Goal: Transaction & Acquisition: Purchase product/service

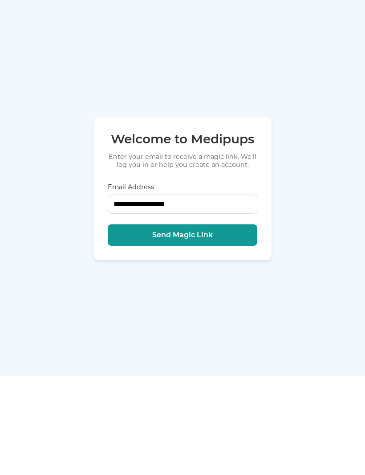
type input "**********"
click at [140, 323] on button "Send Magic Link" at bounding box center [183, 333] width 150 height 21
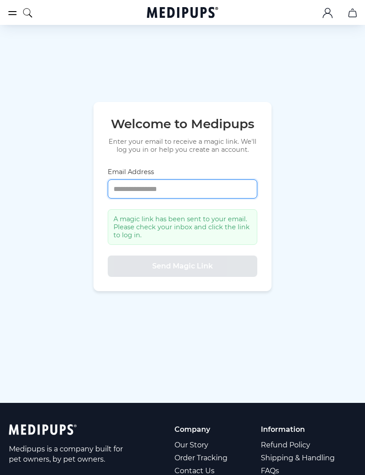
click at [119, 198] on input "Email Address" at bounding box center [183, 188] width 150 height 19
type input "**********"
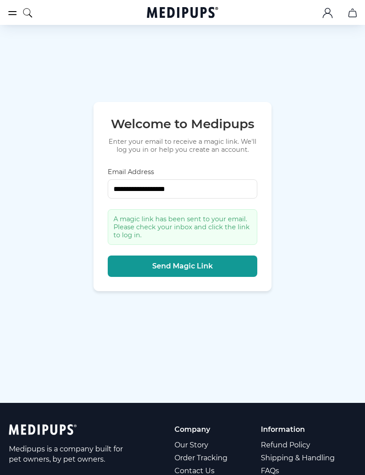
click at [138, 277] on button "Send Magic Link" at bounding box center [183, 265] width 150 height 21
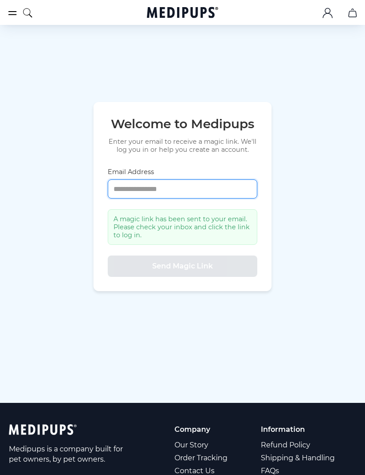
click at [117, 196] on input "Email Address" at bounding box center [183, 188] width 150 height 19
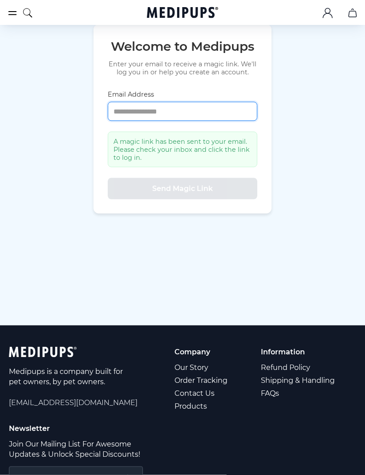
scroll to position [0, 0]
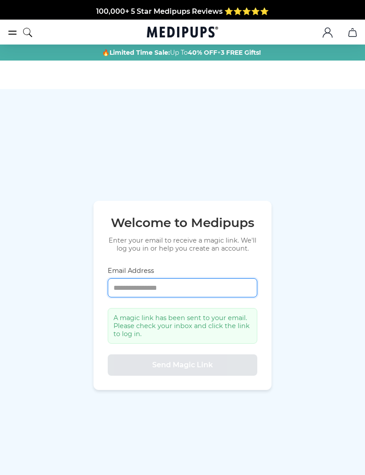
click at [124, 297] on input "Email Address" at bounding box center [183, 287] width 150 height 19
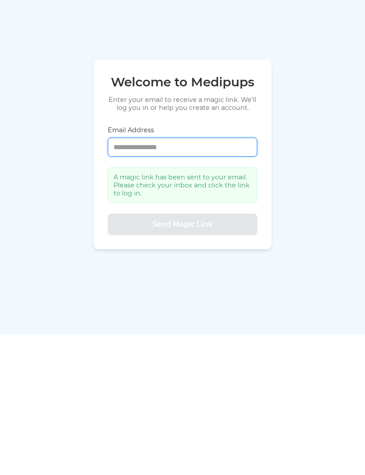
type input "**********"
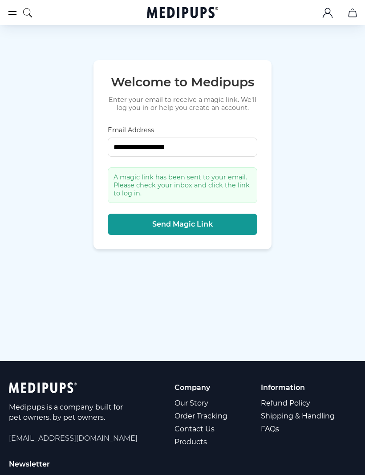
click at [159, 229] on span "Send Magic Link" at bounding box center [182, 224] width 61 height 9
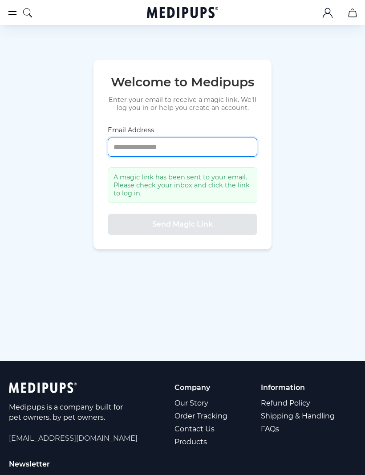
click at [123, 157] on input "Email Address" at bounding box center [183, 147] width 150 height 19
type input "**********"
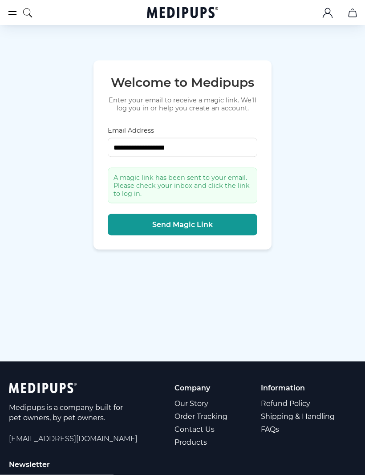
click at [154, 229] on span "Send Magic Link" at bounding box center [182, 224] width 61 height 9
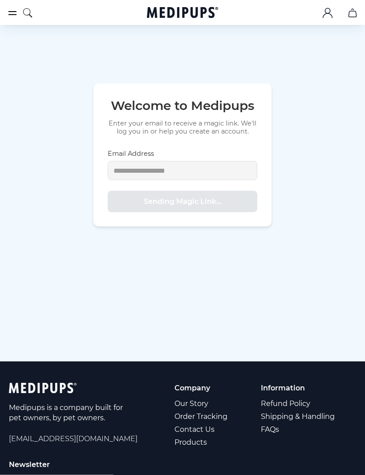
scroll to position [141, 0]
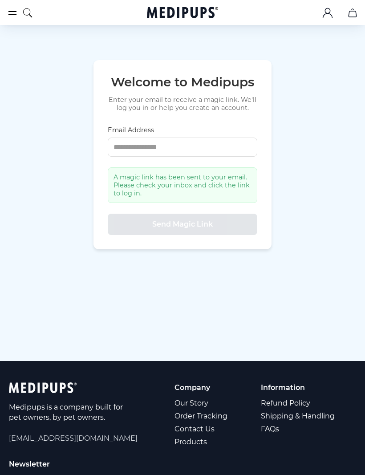
click at [49, 347] on div "Welcome to Medipups Enter your email to receive a magic link. We'll log you in …" at bounding box center [182, 154] width 365 height 413
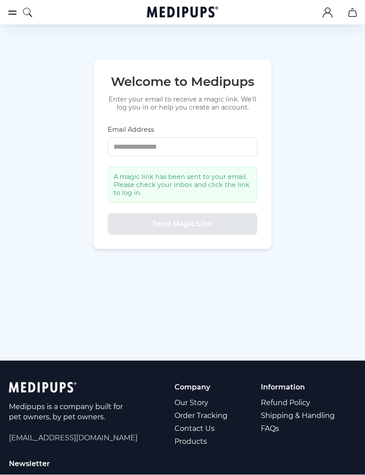
click at [124, 332] on div "Welcome to Medipups Enter your email to receive a magic link. We'll log you in …" at bounding box center [182, 154] width 365 height 413
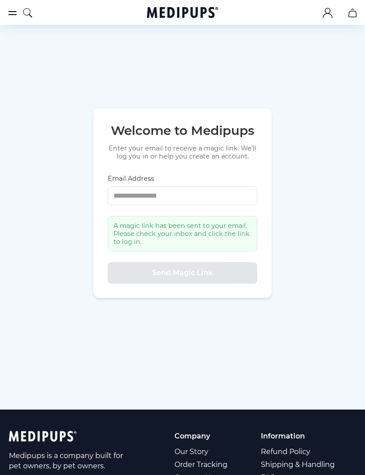
scroll to position [0, 0]
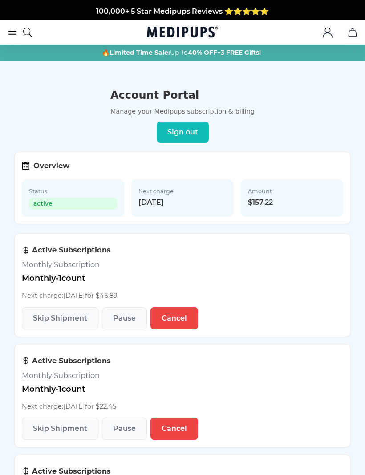
click at [45, 198] on span "active" at bounding box center [73, 204] width 88 height 12
click at [28, 163] on icon at bounding box center [28, 162] width 1 height 1
click at [31, 168] on div "Overview" at bounding box center [182, 165] width 321 height 13
click at [16, 28] on icon "burger-menu" at bounding box center [12, 32] width 11 height 11
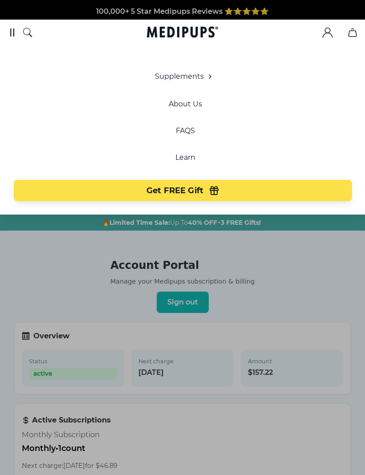
click at [121, 189] on button "Get FREE Gift" at bounding box center [183, 190] width 338 height 21
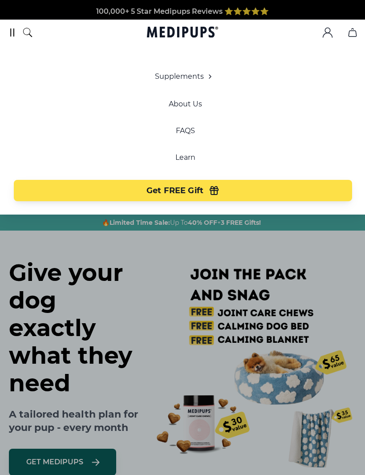
scroll to position [0, 41]
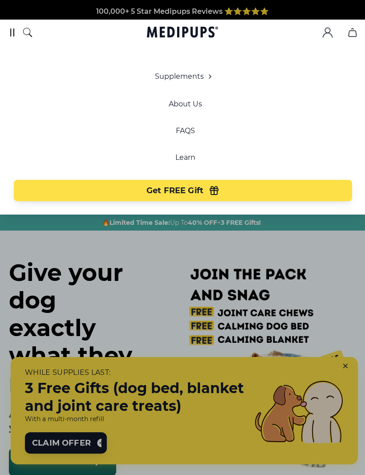
click at [345, 364] on div at bounding box center [182, 237] width 365 height 475
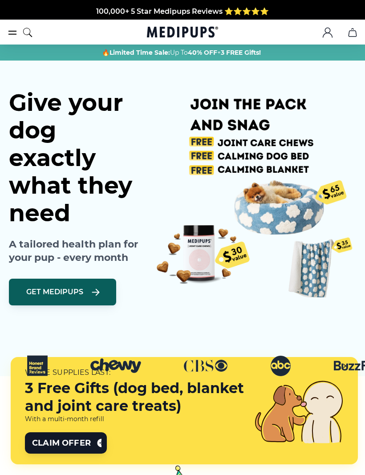
click at [45, 443] on span "Claim Offer" at bounding box center [61, 442] width 59 height 11
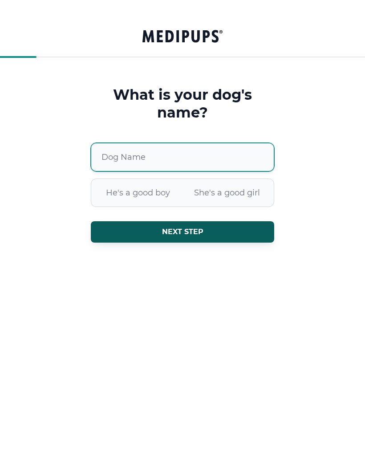
click at [110, 151] on input "Dog Name" at bounding box center [182, 157] width 183 height 28
type input "*******"
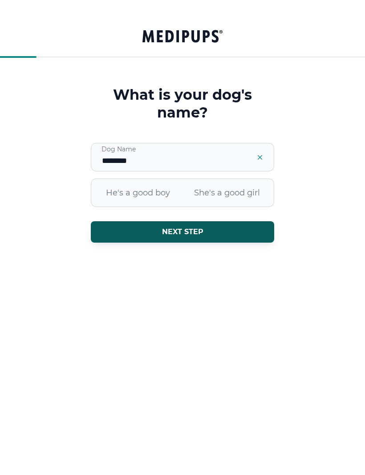
click at [144, 231] on button "Next step" at bounding box center [182, 231] width 183 height 21
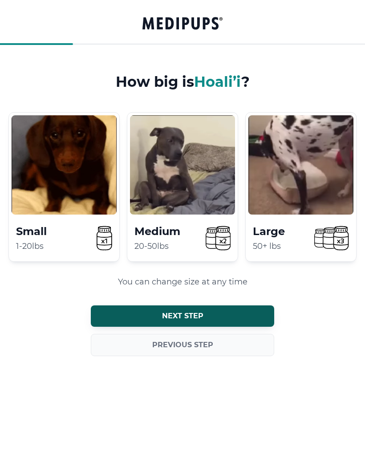
scroll to position [15, 0]
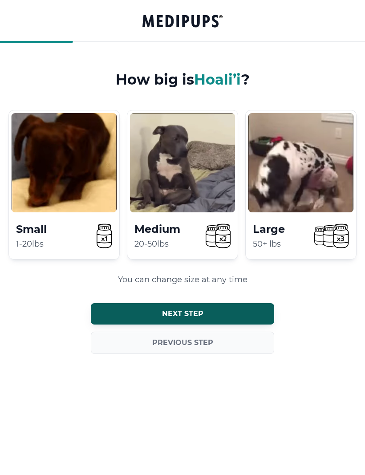
click at [337, 235] on icon at bounding box center [341, 235] width 15 height 23
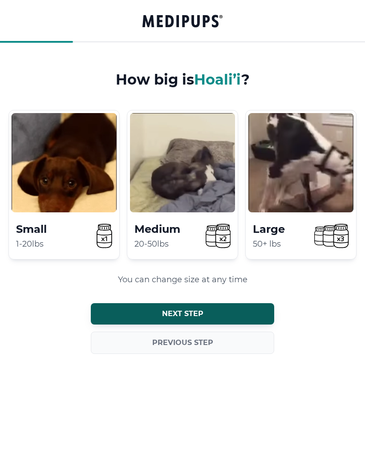
click at [317, 237] on icon at bounding box center [320, 236] width 11 height 18
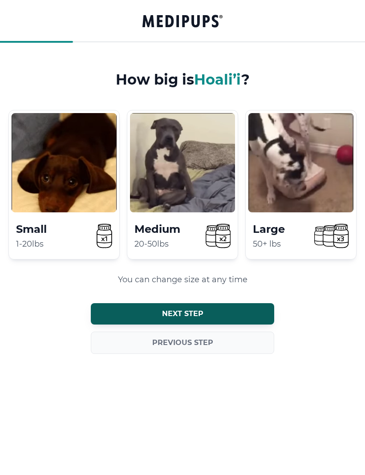
click at [110, 311] on button "Next step" at bounding box center [182, 313] width 183 height 21
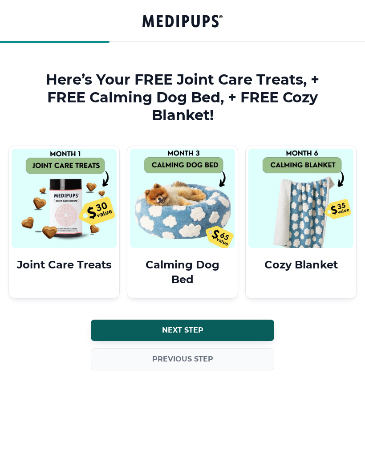
click at [118, 329] on button "Next step" at bounding box center [182, 330] width 183 height 21
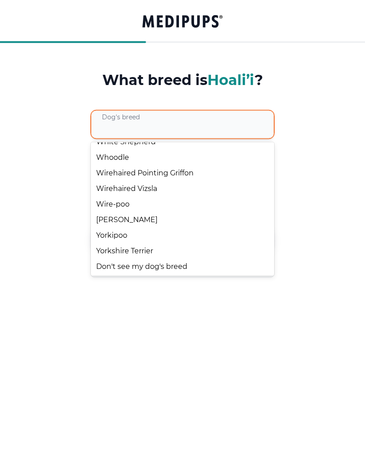
scroll to position [9491, 0]
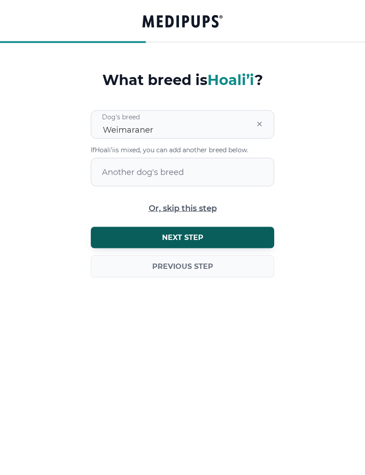
scroll to position [15, 0]
click at [112, 235] on button "Next step" at bounding box center [182, 237] width 183 height 21
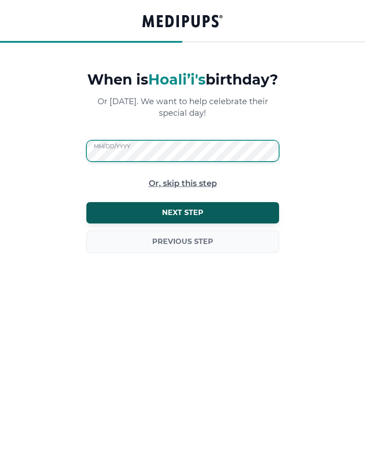
scroll to position [15, 0]
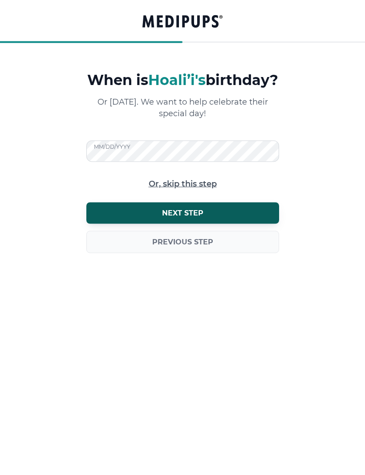
click at [114, 224] on button "Next step" at bounding box center [182, 212] width 193 height 21
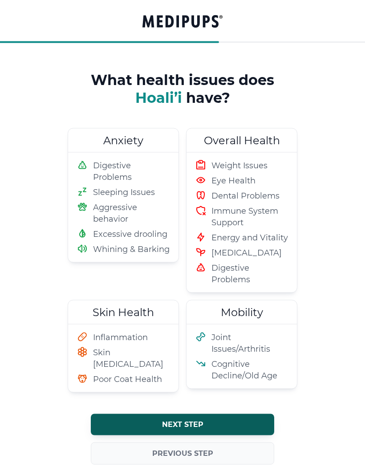
scroll to position [15, 0]
click at [90, 143] on h2 "Anxiety" at bounding box center [123, 140] width 110 height 24
click at [267, 135] on h2 "Overall Health" at bounding box center [241, 140] width 110 height 24
click at [104, 183] on ul "Digestive Problems Sleeping Issues Aggressive behavior Excessive drooling Whini…" at bounding box center [123, 206] width 93 height 95
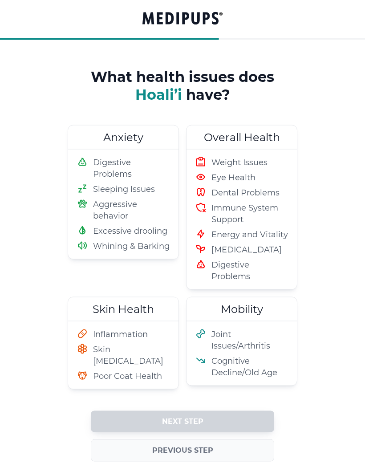
scroll to position [18, 0]
click at [101, 141] on h2 "Anxiety" at bounding box center [123, 137] width 110 height 24
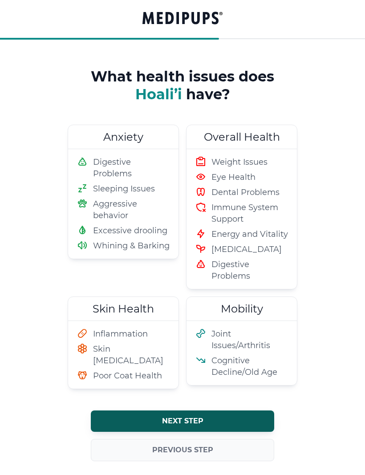
click at [129, 417] on button "Next step" at bounding box center [182, 421] width 183 height 21
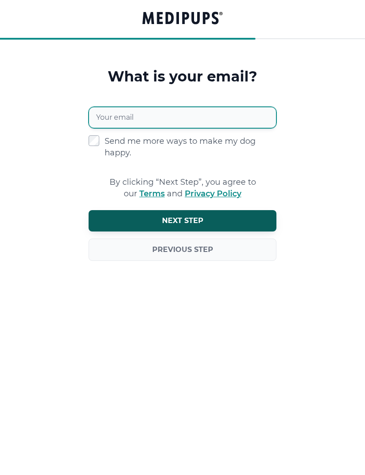
click at [113, 118] on input "Your email" at bounding box center [183, 117] width 188 height 21
type input "**********"
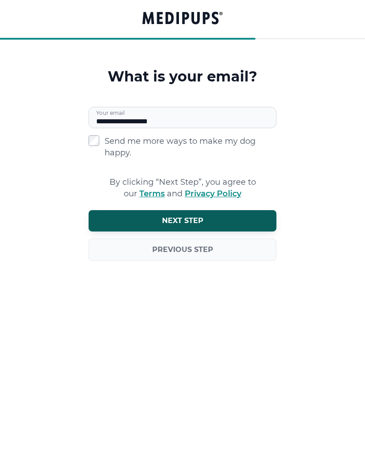
click at [114, 218] on button "Next step" at bounding box center [183, 221] width 188 height 21
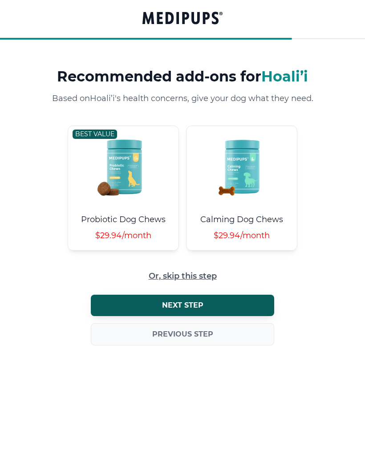
click at [109, 302] on button "Next step" at bounding box center [182, 305] width 183 height 21
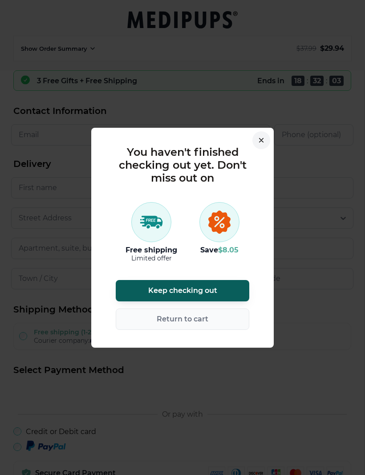
scroll to position [30, 0]
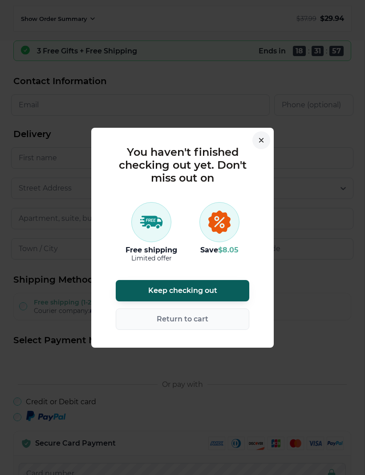
click at [146, 293] on button "Keep checking out" at bounding box center [183, 290] width 134 height 21
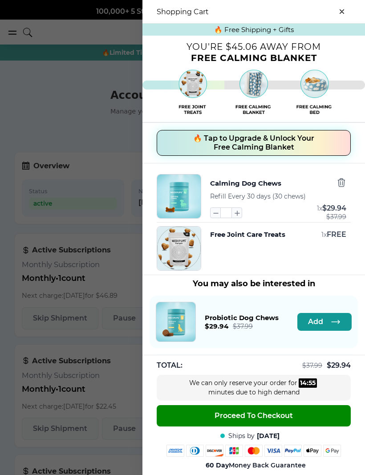
click at [214, 218] on icon "button" at bounding box center [216, 213] width 10 height 10
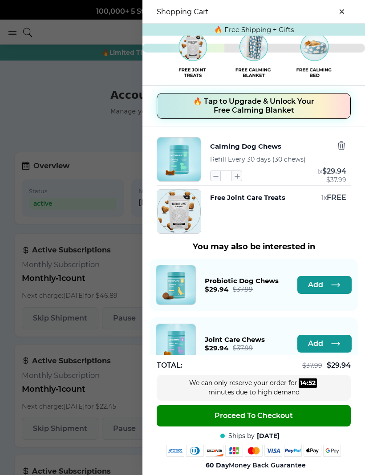
scroll to position [36, 0]
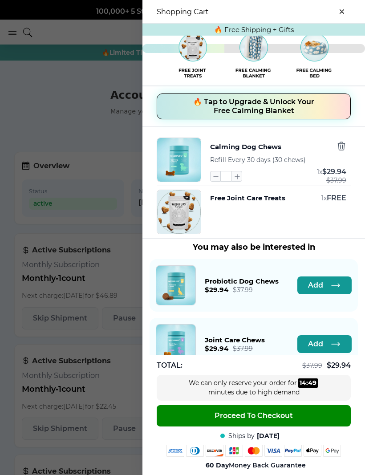
click at [344, 5] on button "close-cart" at bounding box center [342, 12] width 18 height 18
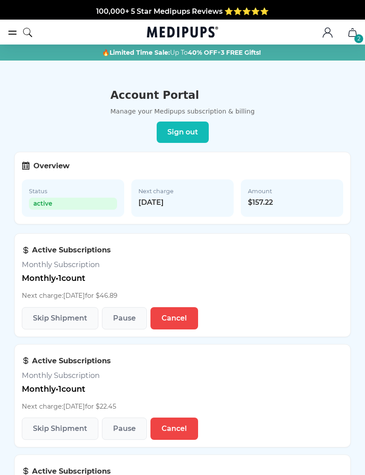
click at [324, 37] on icon ".cls-1{fill:none;stroke:currentColor;stroke-miterlimit:10;stroke-width:1.5px;}" at bounding box center [327, 32] width 11 height 11
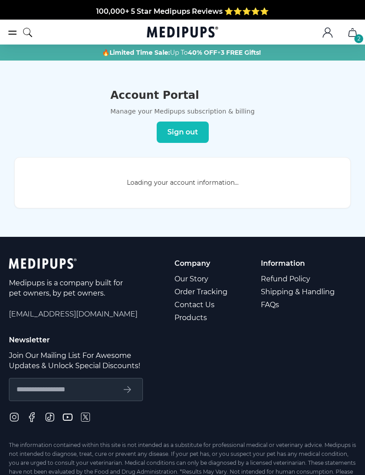
click at [324, 33] on icon ".cls-1{fill:none;stroke:currentColor;stroke-miterlimit:10;stroke-width:1.5px;}" at bounding box center [327, 32] width 11 height 11
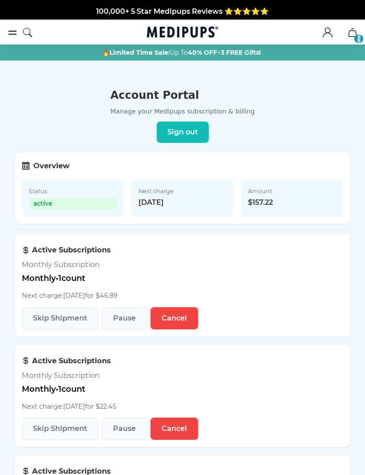
click at [345, 104] on header "Account Portal Manage your Medipups subscription & billing Sign out" at bounding box center [182, 116] width 336 height 54
click at [356, 27] on button "2" at bounding box center [352, 32] width 21 height 21
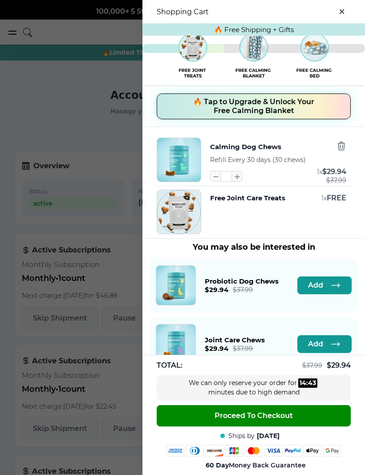
click at [345, 8] on button "close-cart" at bounding box center [342, 12] width 18 height 18
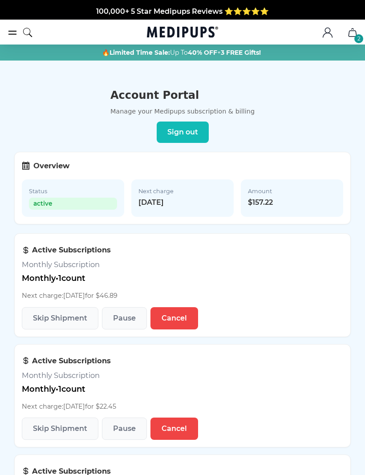
click at [28, 168] on icon at bounding box center [27, 168] width 2 height 0
click at [25, 164] on icon at bounding box center [25, 165] width 7 height 7
click at [24, 164] on icon at bounding box center [25, 165] width 7 height 7
click at [62, 192] on span "Status" at bounding box center [73, 190] width 88 height 9
click at [150, 204] on span "[DATE]" at bounding box center [182, 202] width 88 height 9
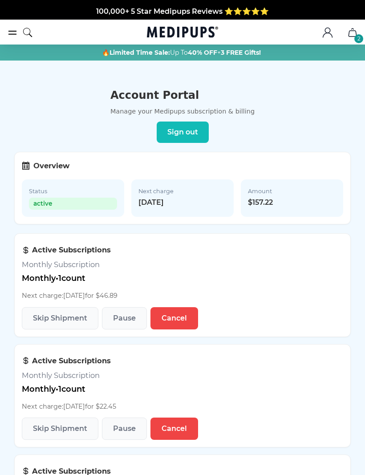
click at [46, 266] on h3 "Monthly Subscription" at bounding box center [70, 264] width 96 height 9
click at [49, 252] on h3 "Active Subscriptions" at bounding box center [70, 249] width 96 height 9
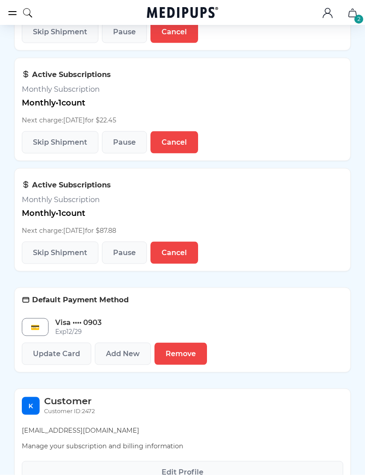
scroll to position [287, 0]
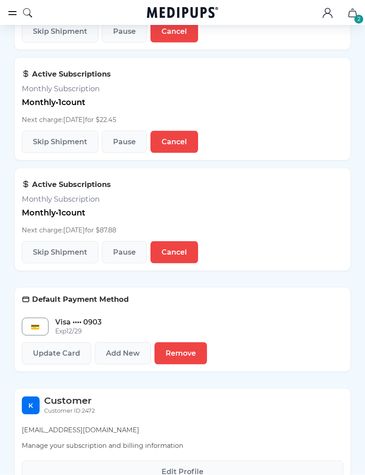
click at [39, 198] on h3 "Monthly Subscription" at bounding box center [69, 198] width 94 height 9
click at [31, 216] on p "Monthly • 1 count" at bounding box center [69, 212] width 94 height 9
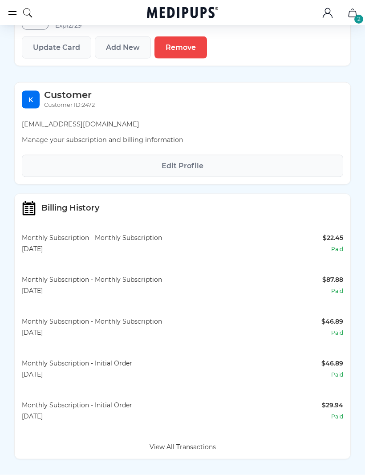
scroll to position [593, 0]
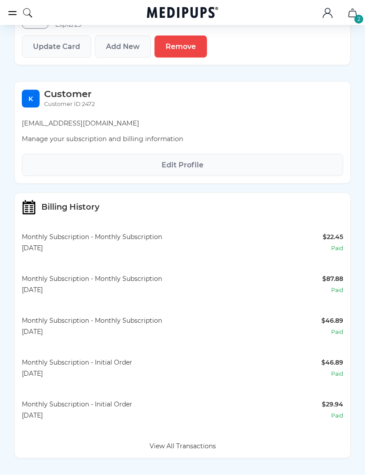
click at [44, 283] on div "Monthly Subscription - Monthly Subscription" at bounding box center [172, 278] width 300 height 9
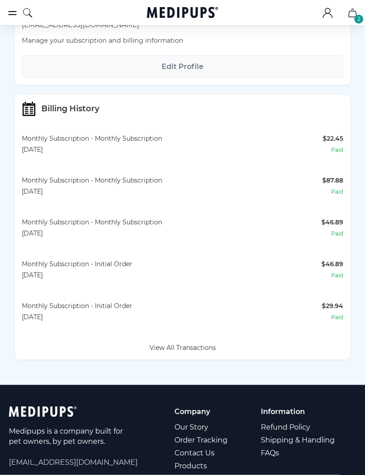
scroll to position [693, 0]
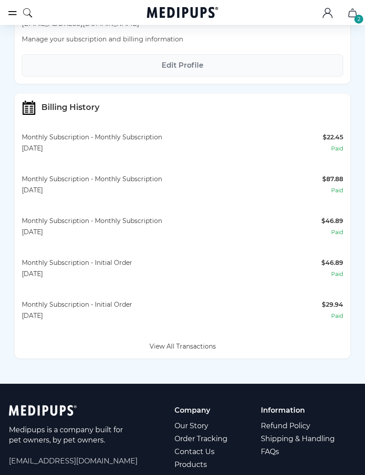
click at [188, 347] on button "View All Transactions" at bounding box center [183, 346] width 72 height 9
click at [27, 189] on div "[DATE]" at bounding box center [172, 190] width 300 height 9
click at [31, 106] on icon at bounding box center [32, 105] width 4 height 1
click at [35, 108] on icon at bounding box center [29, 108] width 13 height 13
click at [26, 150] on div "[DATE]" at bounding box center [172, 148] width 301 height 9
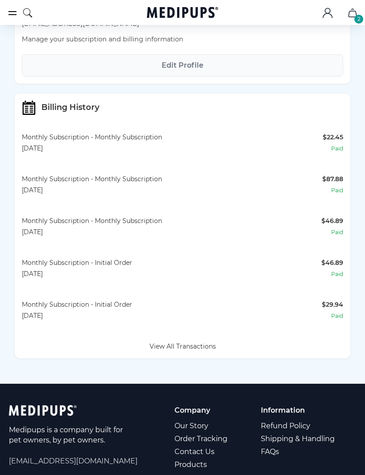
click at [25, 139] on div "Monthly Subscription - Monthly Subscription" at bounding box center [172, 137] width 301 height 9
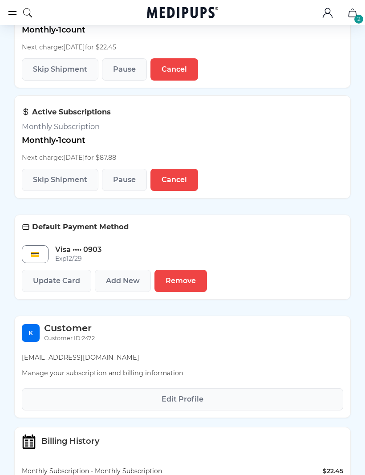
scroll to position [368, 0]
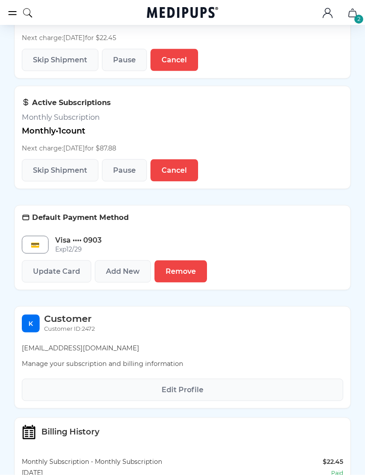
click at [162, 388] on span "Edit Profile" at bounding box center [183, 389] width 42 height 9
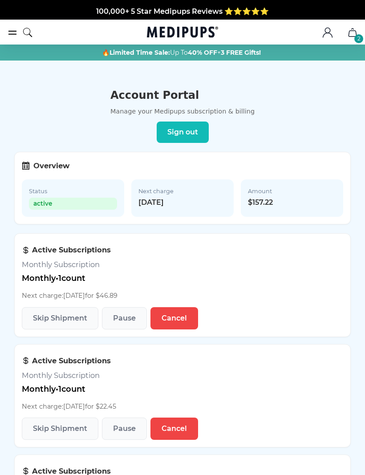
click at [25, 166] on icon at bounding box center [26, 166] width 8 height 8
click at [12, 29] on icon "burger-menu" at bounding box center [12, 32] width 11 height 11
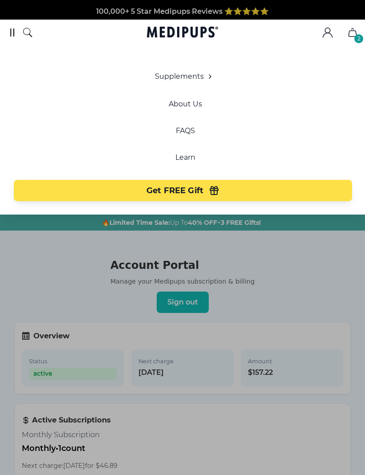
click at [30, 26] on icon "search" at bounding box center [27, 32] width 11 height 22
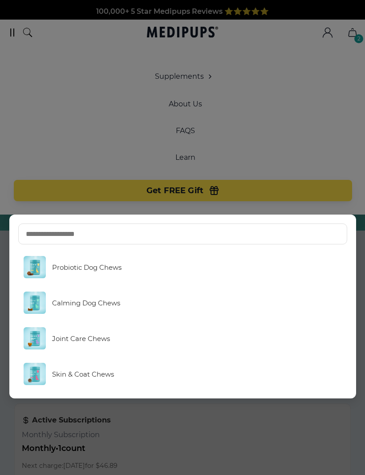
click at [33, 231] on input "text" at bounding box center [182, 233] width 329 height 21
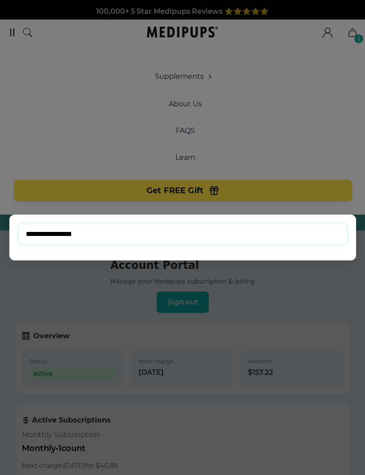
click at [301, 240] on input "**********" at bounding box center [182, 233] width 329 height 21
type input "**********"
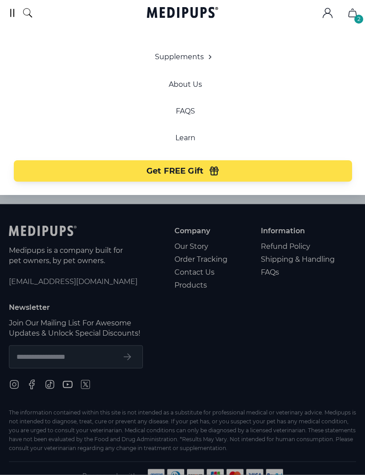
scroll to position [1048, 0]
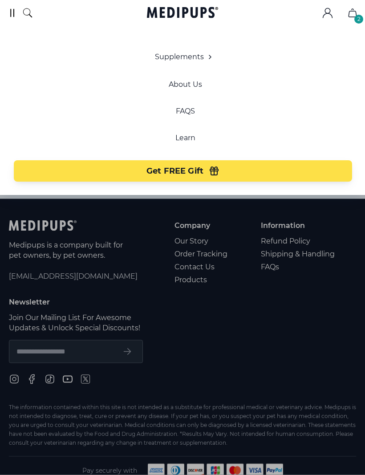
click at [179, 254] on div at bounding box center [182, 237] width 365 height 475
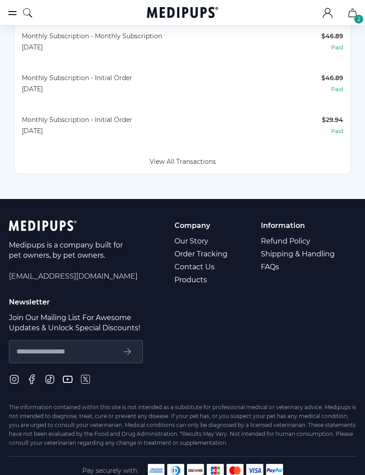
click at [182, 258] on link "Order Tracking" at bounding box center [201, 253] width 54 height 13
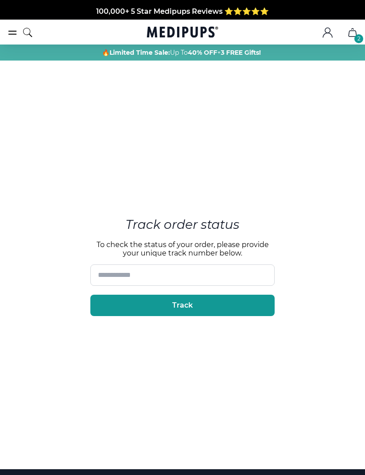
click at [108, 286] on input at bounding box center [182, 274] width 184 height 21
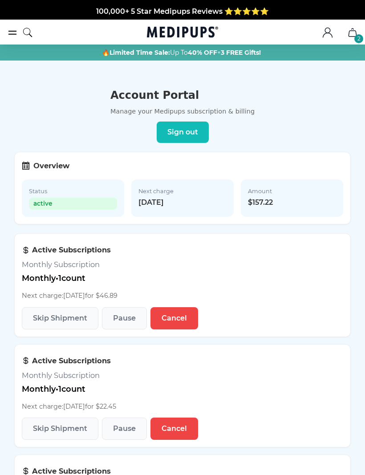
click at [328, 30] on icon ".cls-1{fill:none;stroke:currentColor;stroke-miterlimit:10;stroke-width:1.5px;}" at bounding box center [327, 32] width 11 height 11
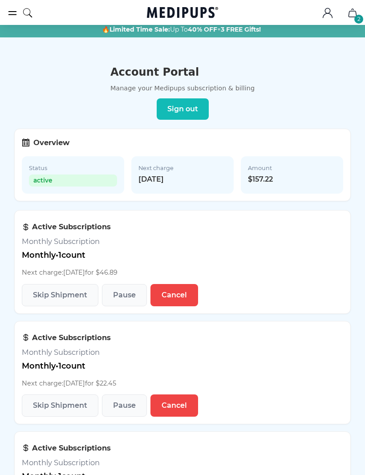
scroll to position [25, 0]
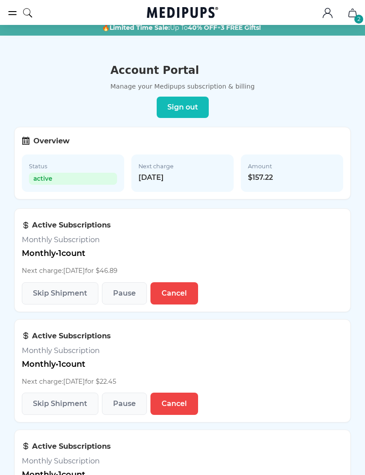
click at [323, 177] on span "$157.22" at bounding box center [292, 177] width 88 height 9
click at [40, 174] on span "active" at bounding box center [73, 179] width 88 height 12
click at [26, 147] on span at bounding box center [26, 142] width 8 height 11
click at [20, 148] on section "Overview Status active Next charge 10/21/2025 Amount $157.22" at bounding box center [182, 163] width 336 height 73
click at [28, 139] on icon at bounding box center [25, 141] width 7 height 7
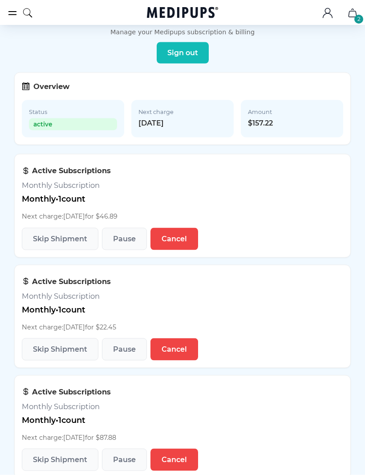
scroll to position [80, 0]
click at [35, 178] on div "Active Subscriptions Monthly Subscription Monthly • 1 count Next charge: 10/21/…" at bounding box center [70, 194] width 96 height 66
click at [41, 199] on p "Monthly • 1 count" at bounding box center [70, 198] width 96 height 9
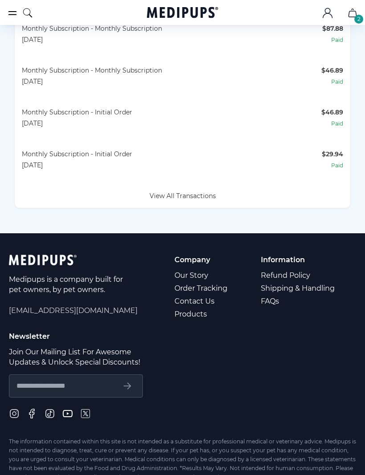
scroll to position [878, 0]
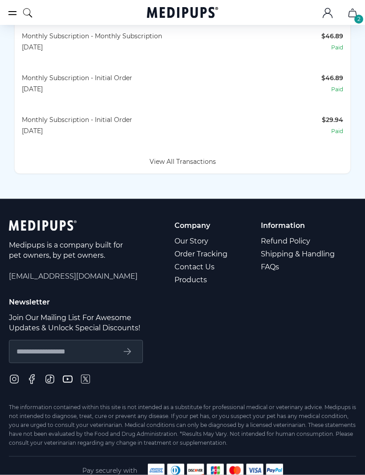
click at [318, 255] on link "Shipping & Handling" at bounding box center [298, 253] width 75 height 13
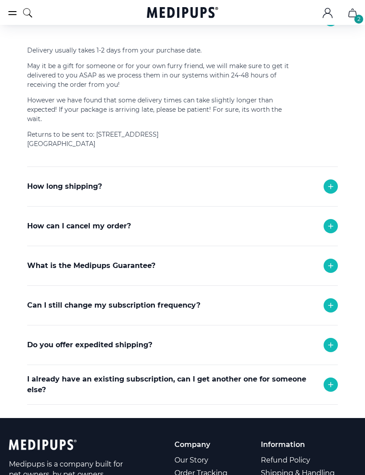
scroll to position [178, 0]
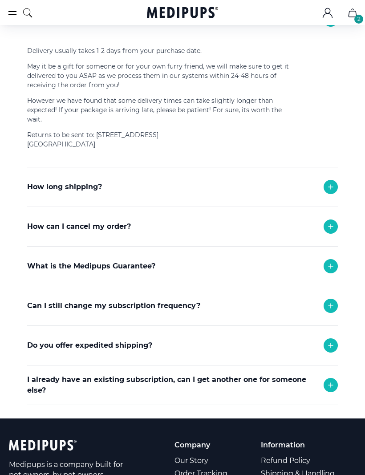
click at [57, 309] on p "Can I still change my subscription frequency?" at bounding box center [113, 305] width 173 height 11
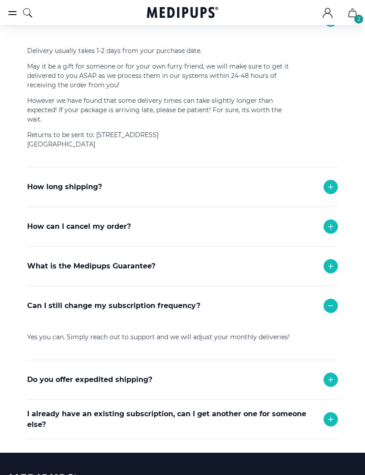
click at [49, 310] on p "Can I still change my subscription frequency?" at bounding box center [113, 305] width 173 height 11
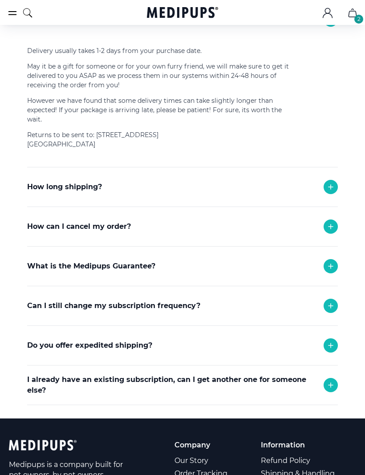
click at [57, 349] on p "Do you offer expedited shipping?" at bounding box center [89, 345] width 125 height 11
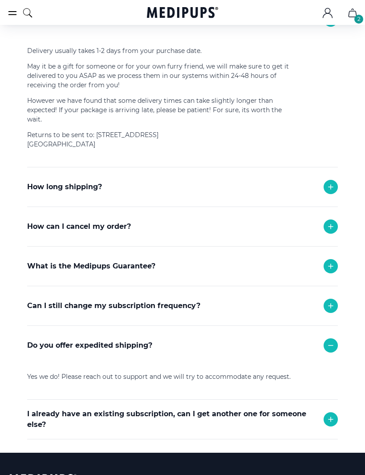
click at [49, 347] on p "Do you offer expedited shipping?" at bounding box center [89, 345] width 125 height 11
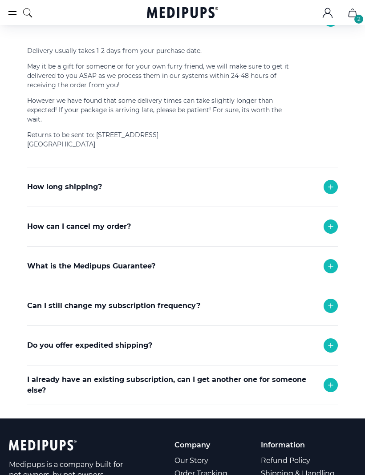
click at [39, 189] on p "How long shipping?" at bounding box center [64, 187] width 75 height 11
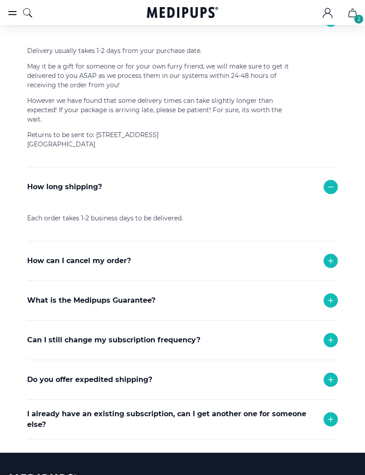
click at [52, 191] on p "How long shipping?" at bounding box center [64, 187] width 75 height 11
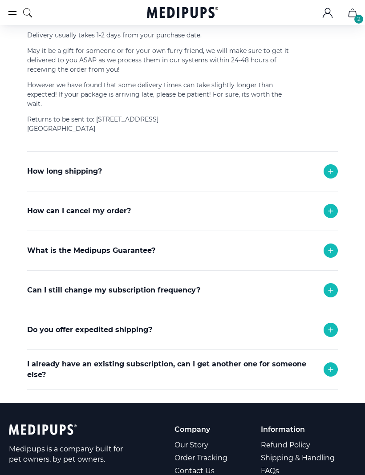
scroll to position [190, 0]
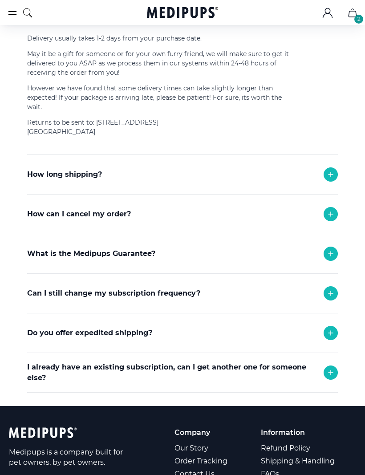
click at [36, 374] on p "I already have an existing subscription, can I get another one for someone else?" at bounding box center [170, 372] width 287 height 21
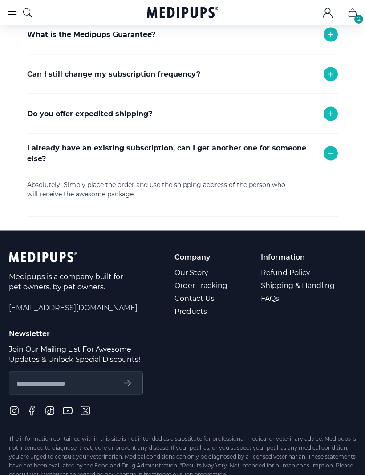
click at [275, 275] on link "Refund Policy" at bounding box center [298, 272] width 75 height 13
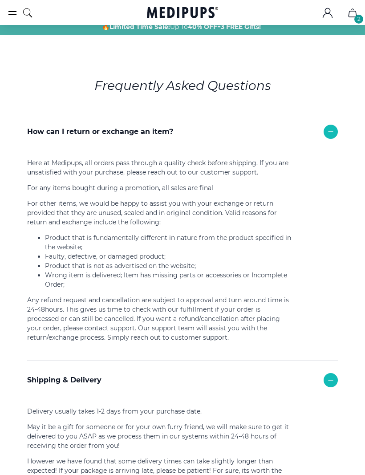
scroll to position [28, 0]
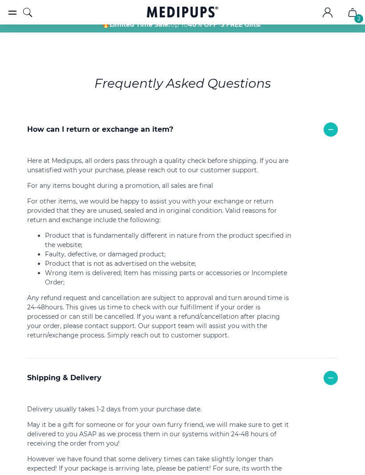
click at [331, 128] on icon at bounding box center [330, 130] width 11 height 11
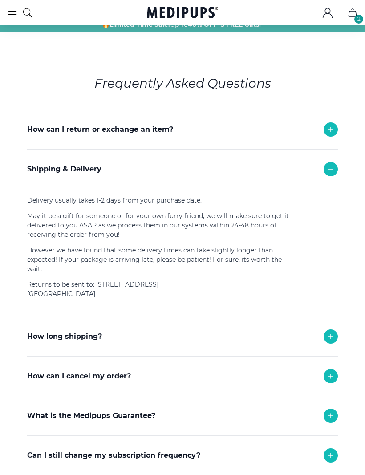
click at [332, 169] on icon at bounding box center [330, 169] width 11 height 11
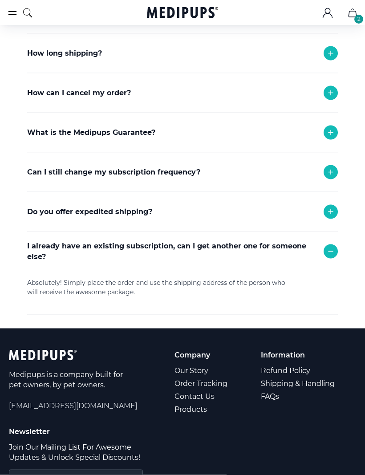
scroll to position [184, 0]
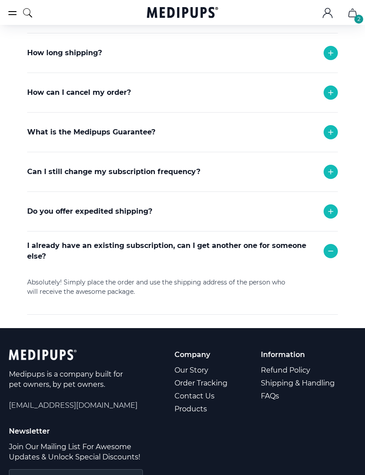
click at [184, 411] on link "Products" at bounding box center [201, 408] width 54 height 13
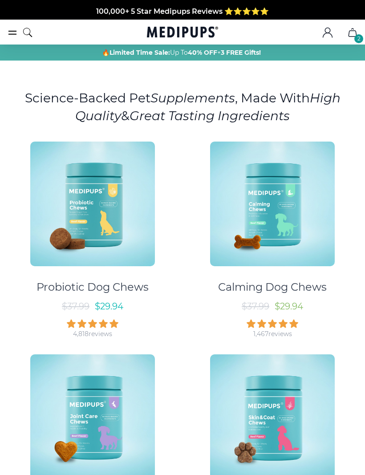
click at [177, 393] on link "Joint Care Chews $ 37.99 $ 29.94 3,526 reviews" at bounding box center [92, 448] width 169 height 205
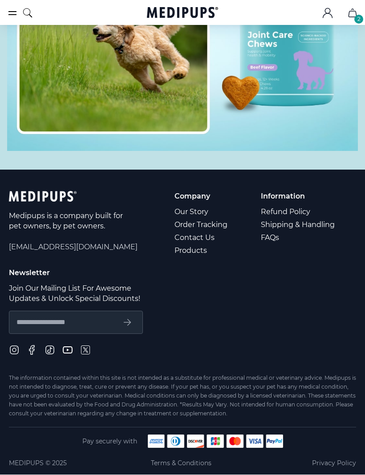
scroll to position [3761, 0]
click at [181, 244] on link "Contact Us" at bounding box center [201, 237] width 54 height 13
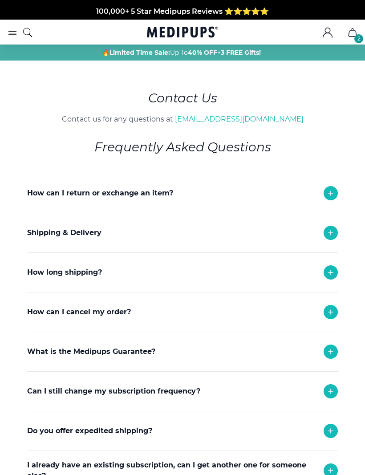
click at [43, 194] on p "How can I return or exchange an item?" at bounding box center [100, 193] width 146 height 11
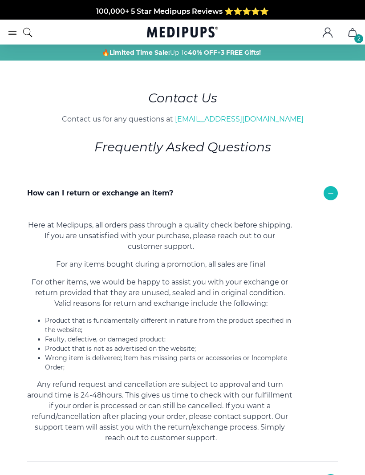
click at [39, 198] on p "How can I return or exchange an item?" at bounding box center [100, 193] width 146 height 11
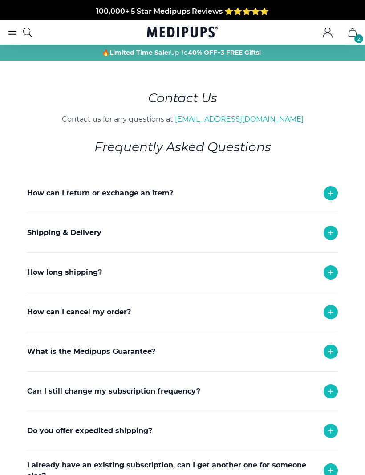
click at [44, 231] on p "Shipping & Delivery" at bounding box center [64, 232] width 74 height 11
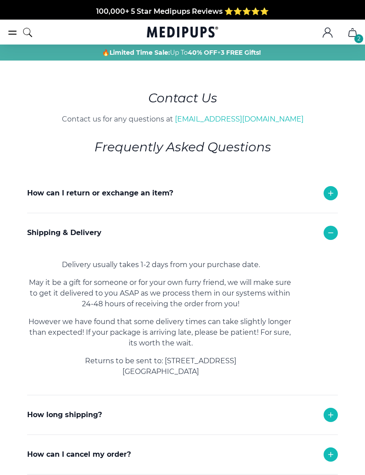
click at [337, 226] on div "Shipping & Delivery" at bounding box center [182, 232] width 311 height 39
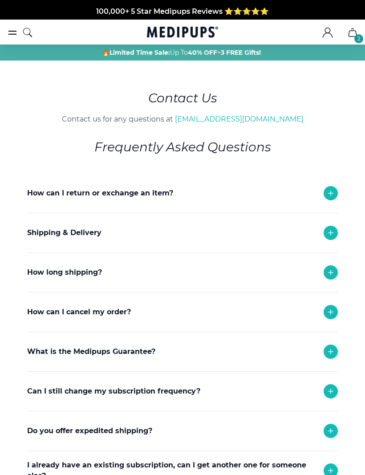
click at [46, 315] on p "How can I cancel my order?" at bounding box center [79, 312] width 104 height 11
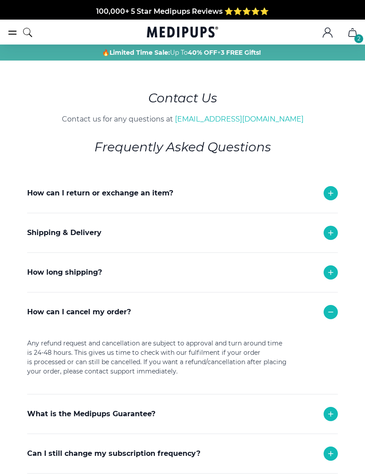
click at [334, 309] on icon at bounding box center [330, 312] width 11 height 11
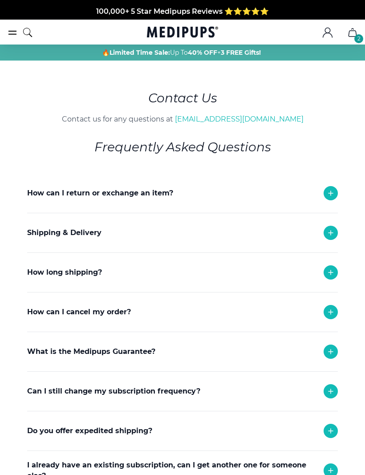
click at [29, 348] on p "What is the Medipups Guarantee?" at bounding box center [91, 351] width 128 height 11
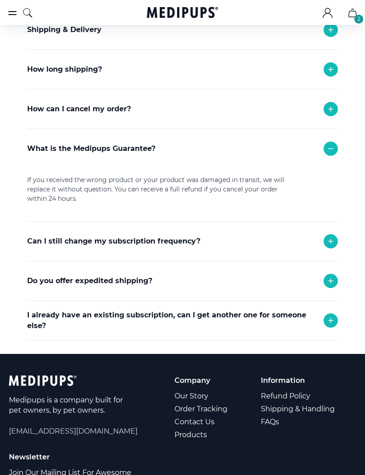
scroll to position [208, 0]
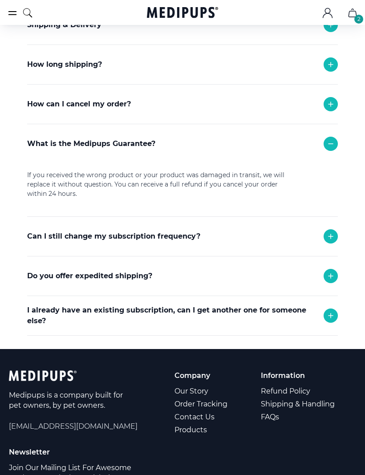
click at [28, 235] on p "Can I still change my subscription frequency?" at bounding box center [113, 236] width 173 height 11
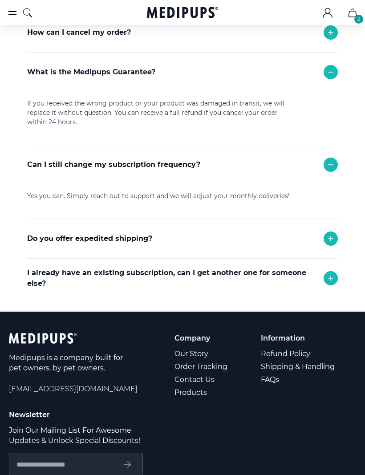
scroll to position [283, 0]
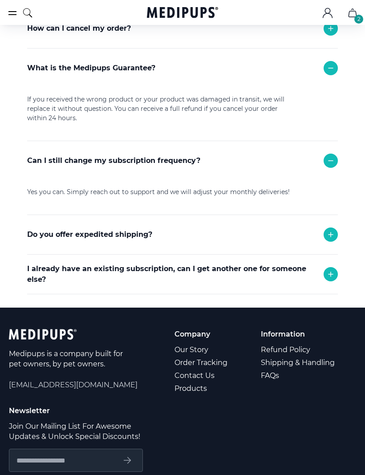
click at [334, 158] on icon at bounding box center [330, 160] width 11 height 11
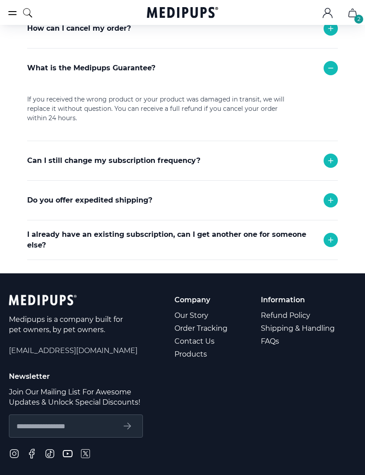
click at [334, 63] on icon at bounding box center [330, 68] width 11 height 11
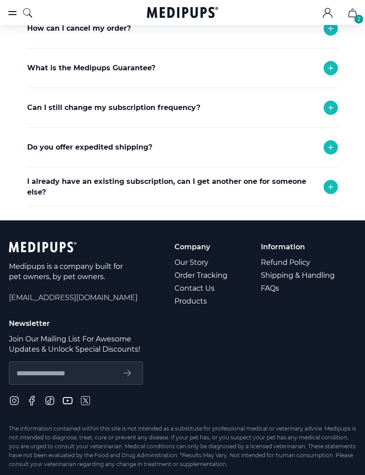
click at [251, 181] on p "I already have an existing subscription, can I get another one for someone else?" at bounding box center [170, 186] width 287 height 21
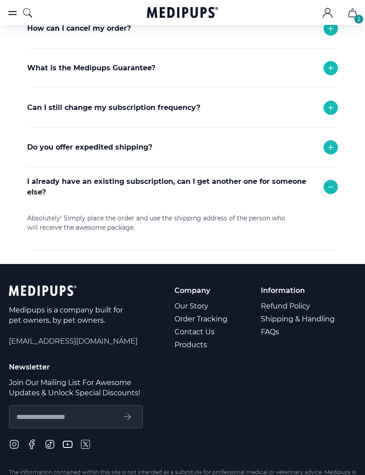
click at [182, 303] on link "Our Story" at bounding box center [201, 306] width 54 height 13
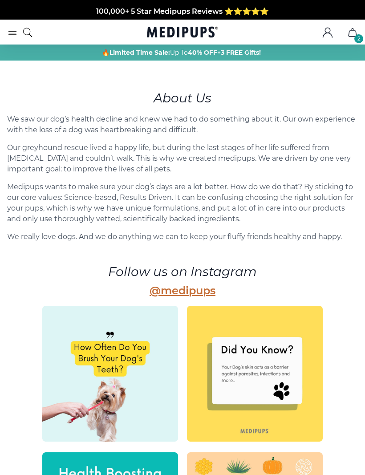
click at [360, 36] on div "2" at bounding box center [358, 38] width 9 height 9
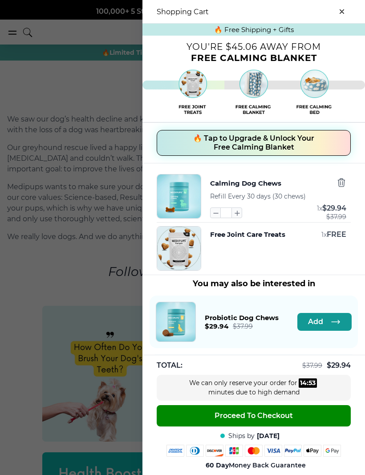
click at [345, 182] on icon "button" at bounding box center [341, 183] width 10 height 10
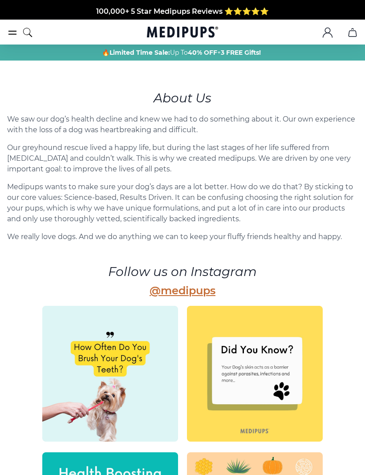
click at [8, 28] on icon "burger-menu" at bounding box center [12, 32] width 11 height 11
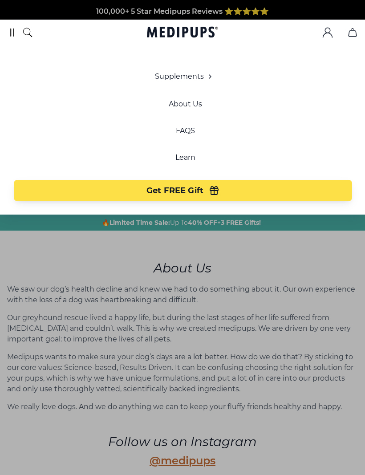
click at [49, 121] on div "Supplements Supplements Probiotics & Gut Health Tasty, science-backed soft chew…" at bounding box center [185, 136] width 356 height 130
click at [325, 27] on icon ".cls-1{fill:none;stroke:currentColor;stroke-miterlimit:10;stroke-width:1.5px;}" at bounding box center [327, 32] width 11 height 11
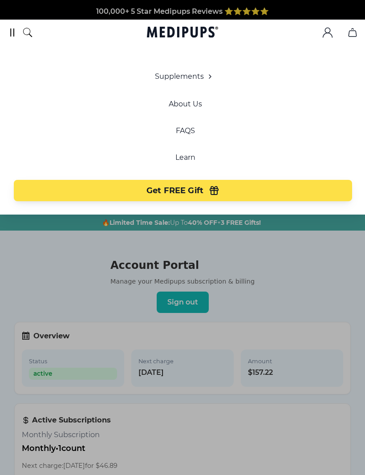
click at [33, 99] on div "Supplements Supplements Probiotics & Gut Health Tasty, science-backed soft chew…" at bounding box center [185, 136] width 356 height 130
click at [328, 28] on circle "account" at bounding box center [327, 30] width 5 height 5
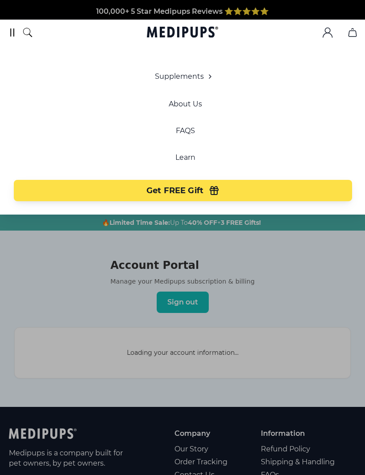
click at [320, 42] on button ".cls-1{fill:none;stroke:currentColor;stroke-miterlimit:10;stroke-width:1.5px;}" at bounding box center [327, 32] width 21 height 21
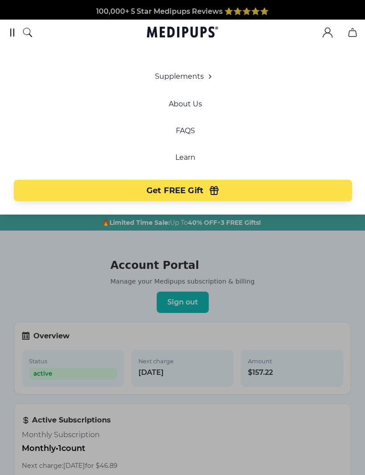
click at [12, 31] on icon "burger-menu" at bounding box center [12, 32] width 11 height 11
